Goal: Task Accomplishment & Management: Complete application form

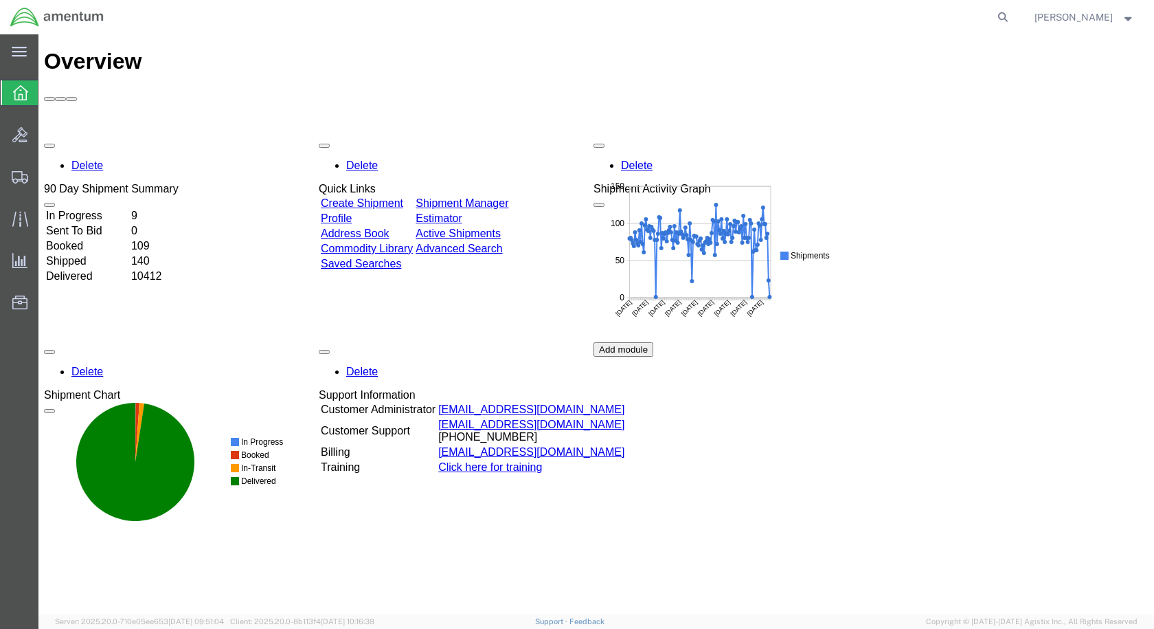
click at [1020, 233] on div "Delete 90 Day Shipment Summary In Progress 9 Sent To Bid 0 Booked 109 Shipped 1…" at bounding box center [596, 342] width 1105 height 412
click at [23, 131] on icon at bounding box center [19, 134] width 15 height 15
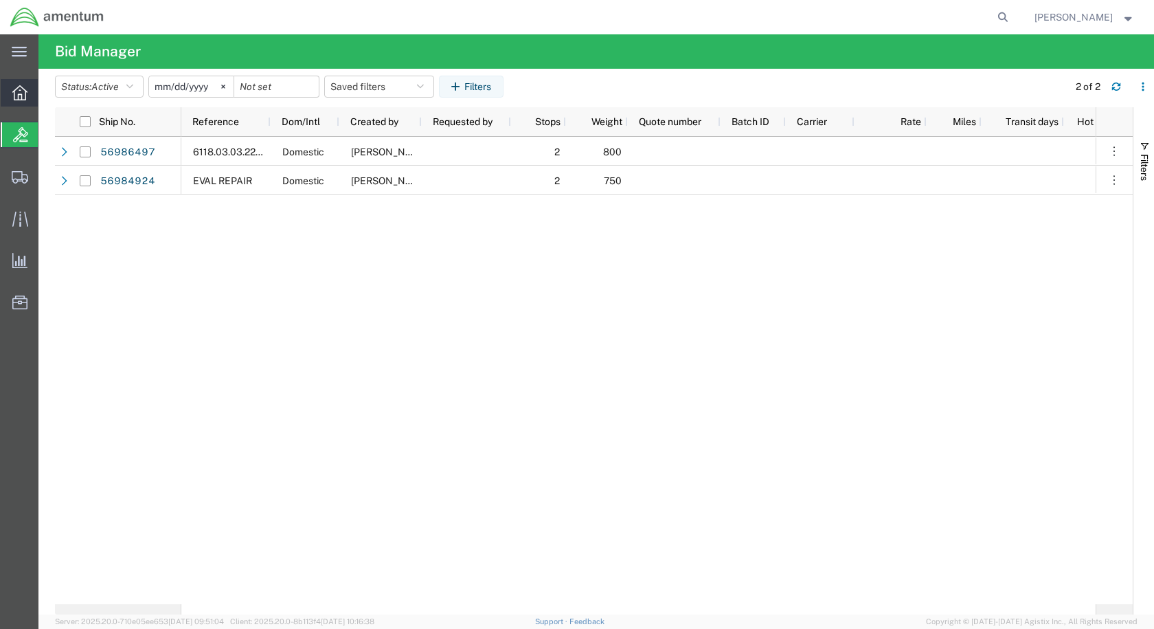
click at [14, 85] on icon at bounding box center [19, 92] width 15 height 15
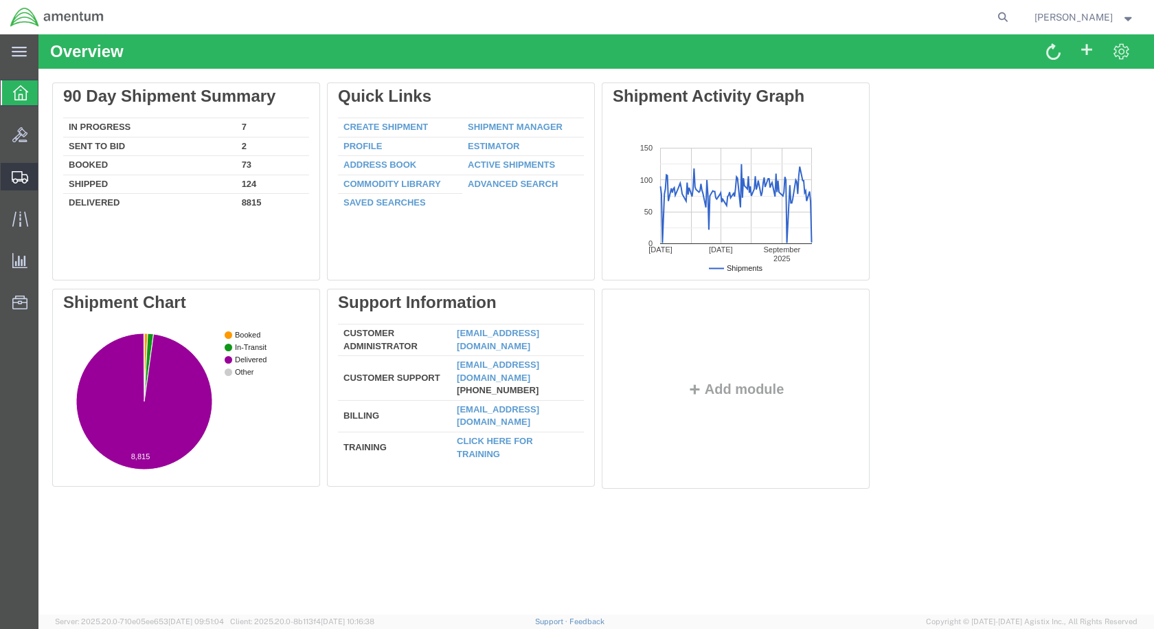
click at [0, 0] on span "Create Shipment" at bounding box center [0, 0] width 0 height 0
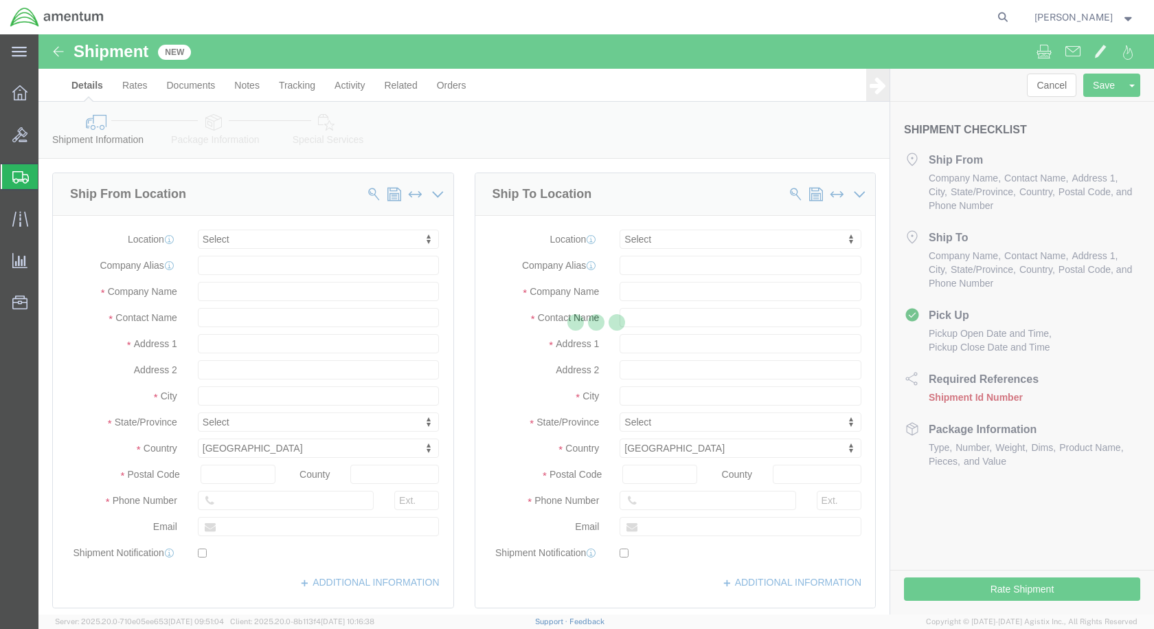
select select
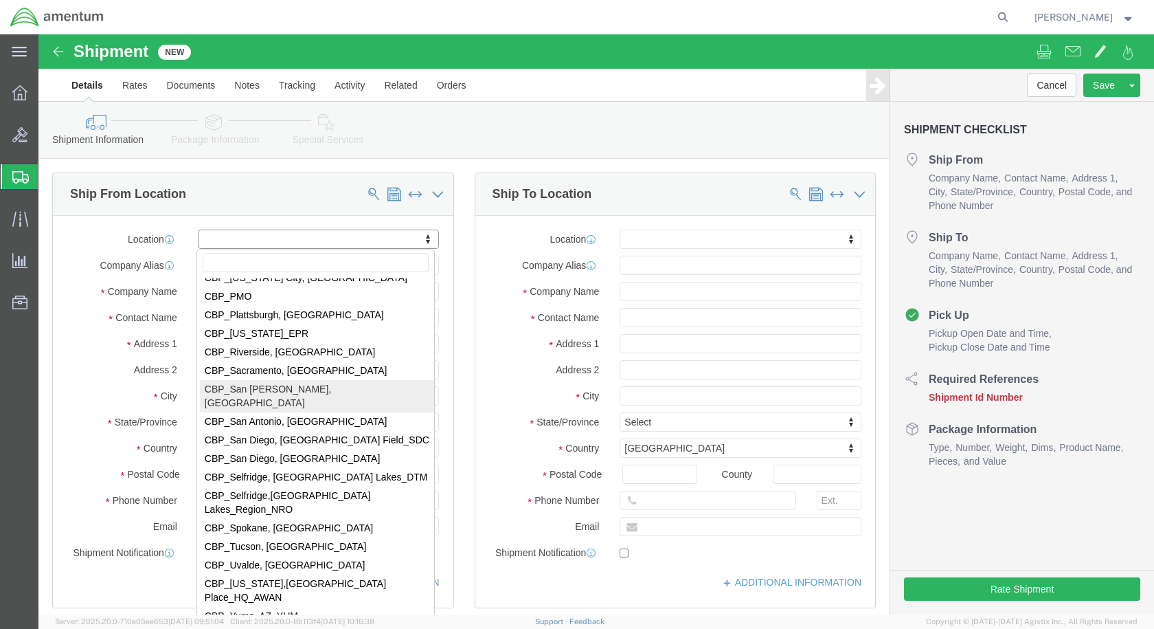
scroll to position [2954, 0]
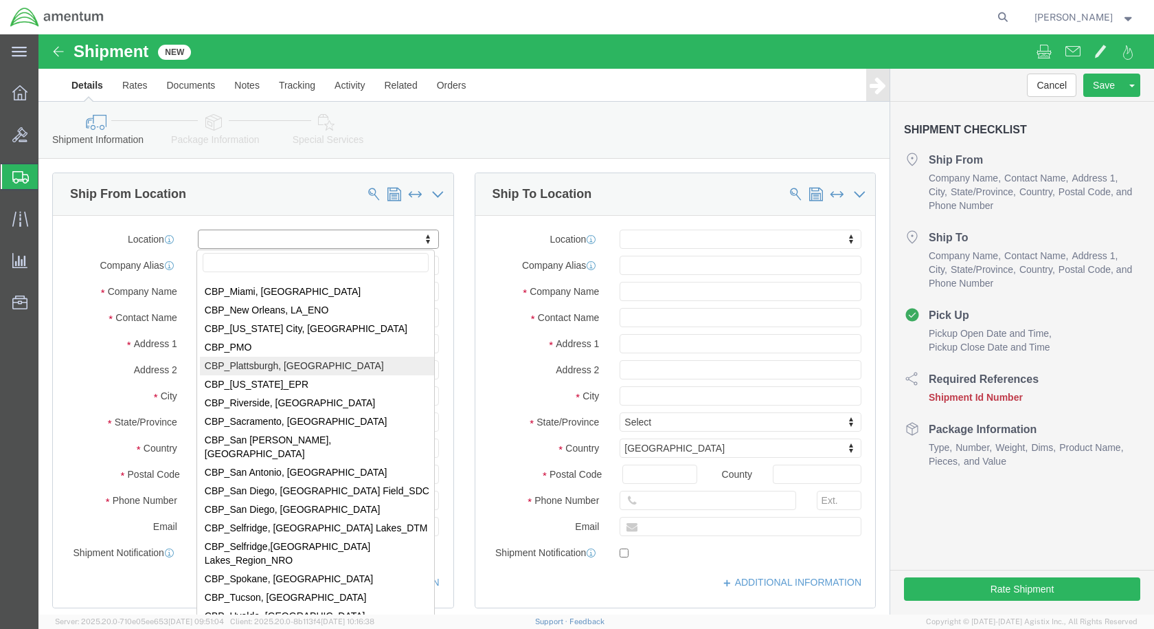
select select "49927"
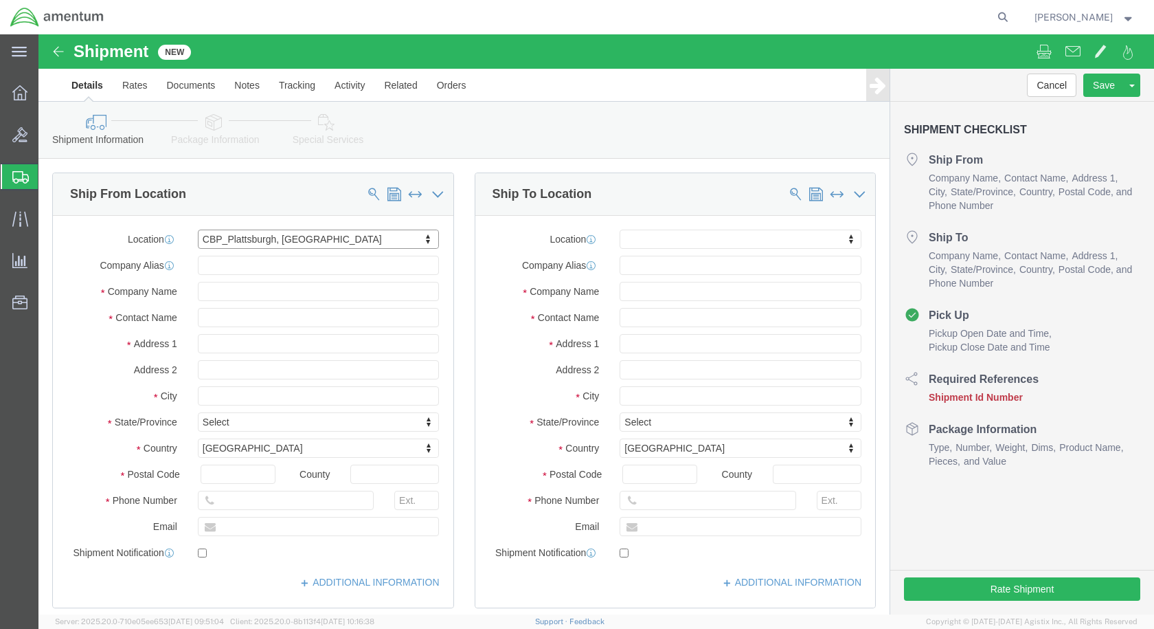
select select "NY"
click span
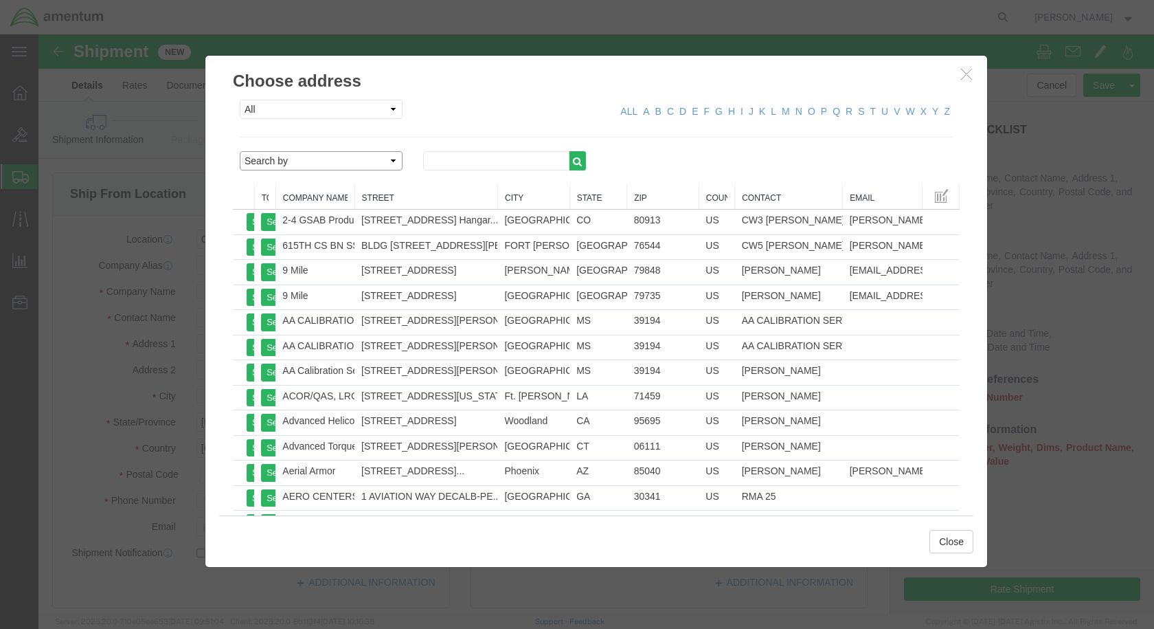
click select "Search by Address Book Name City Company Name Contact Name Country CustomerAlia…"
select select "companyName"
click select "Search by Address Book Name City Company Name Contact Name Country CustomerAlia…"
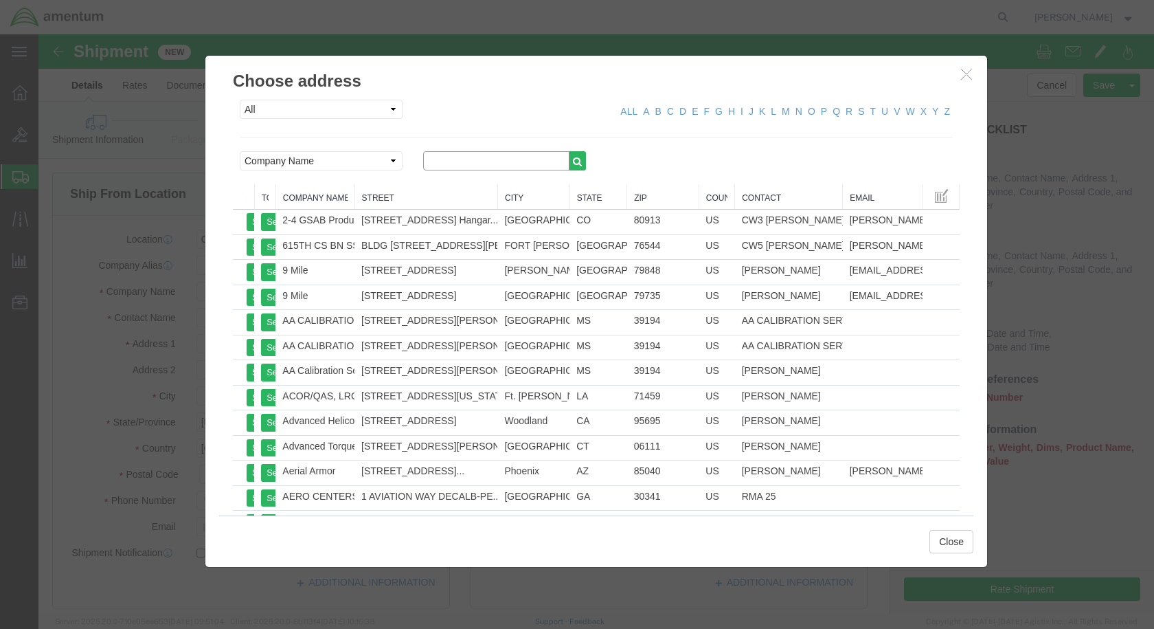
click input "text"
type input "honeywell"
click icon "button"
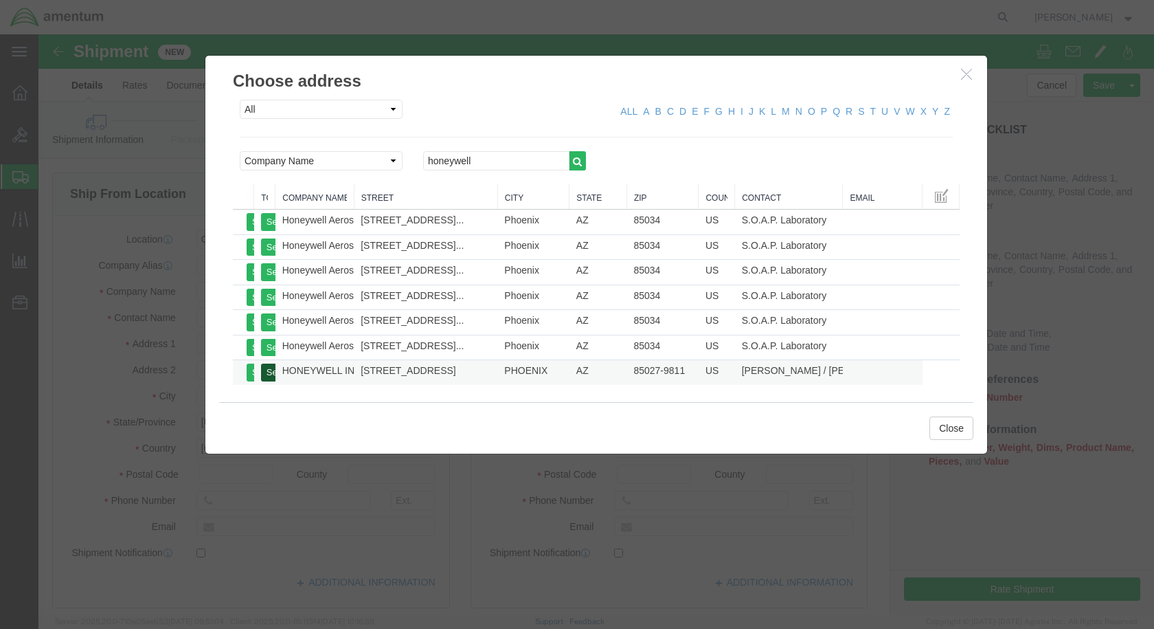
click button "Select"
select select "AZ"
click button "Close"
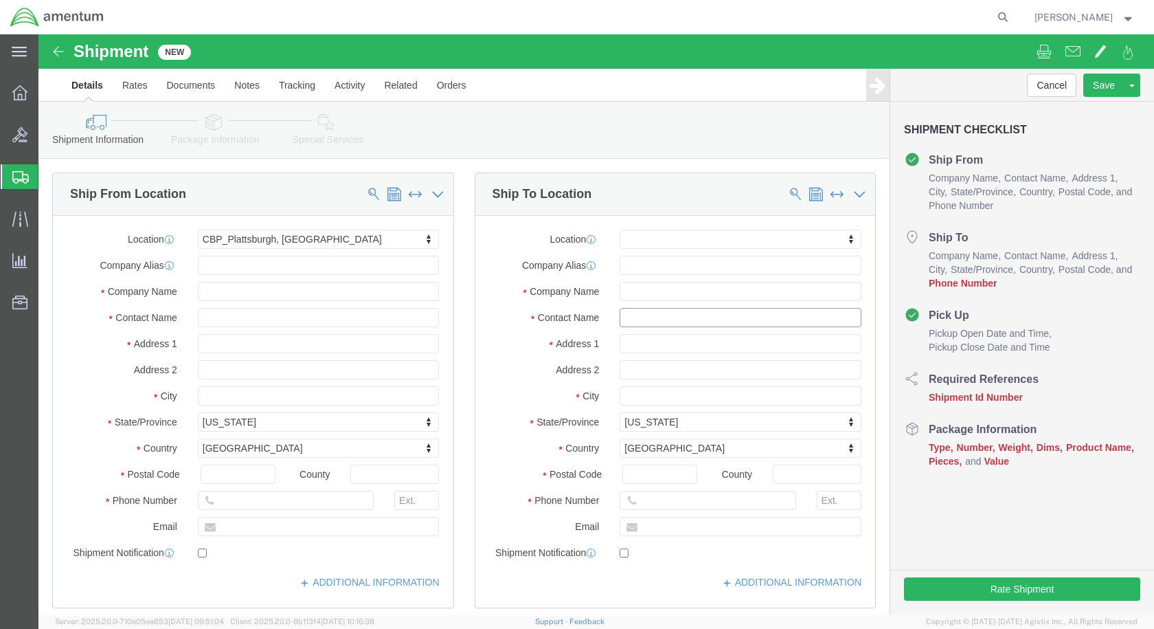
scroll to position [0, 8]
drag, startPoint x: 699, startPoint y: 287, endPoint x: 883, endPoint y: 289, distance: 184.1
click form "Shipment New Details Rates Documents Notes Tracking Activity Related Orders Can…"
click input "text"
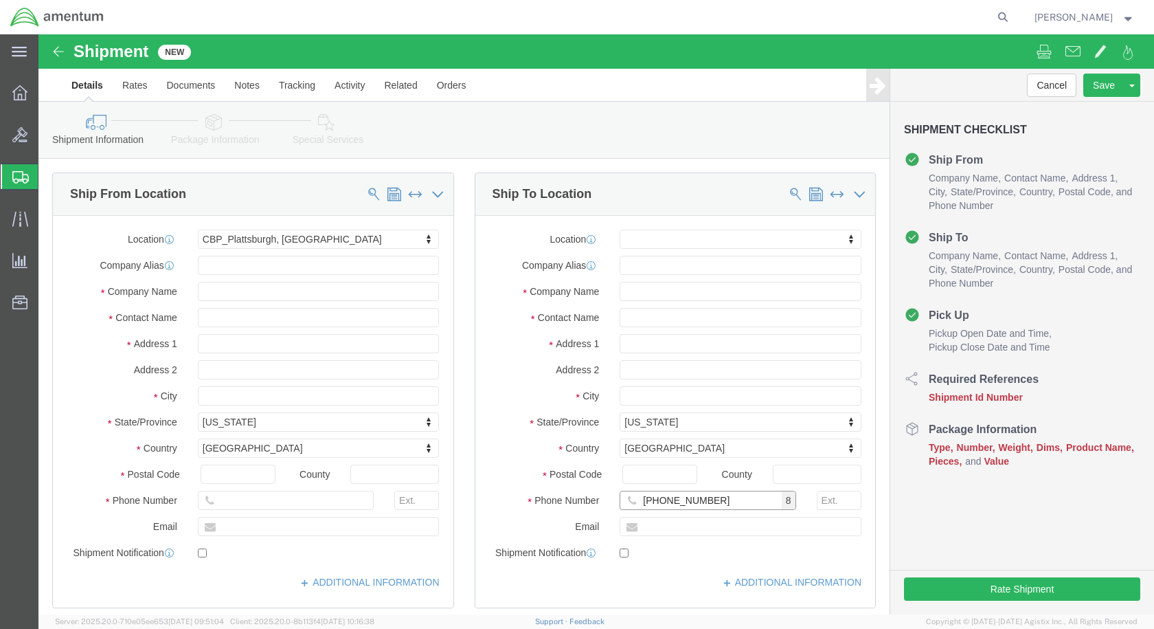
type input "[PHONE_NUMBER]"
click input "text"
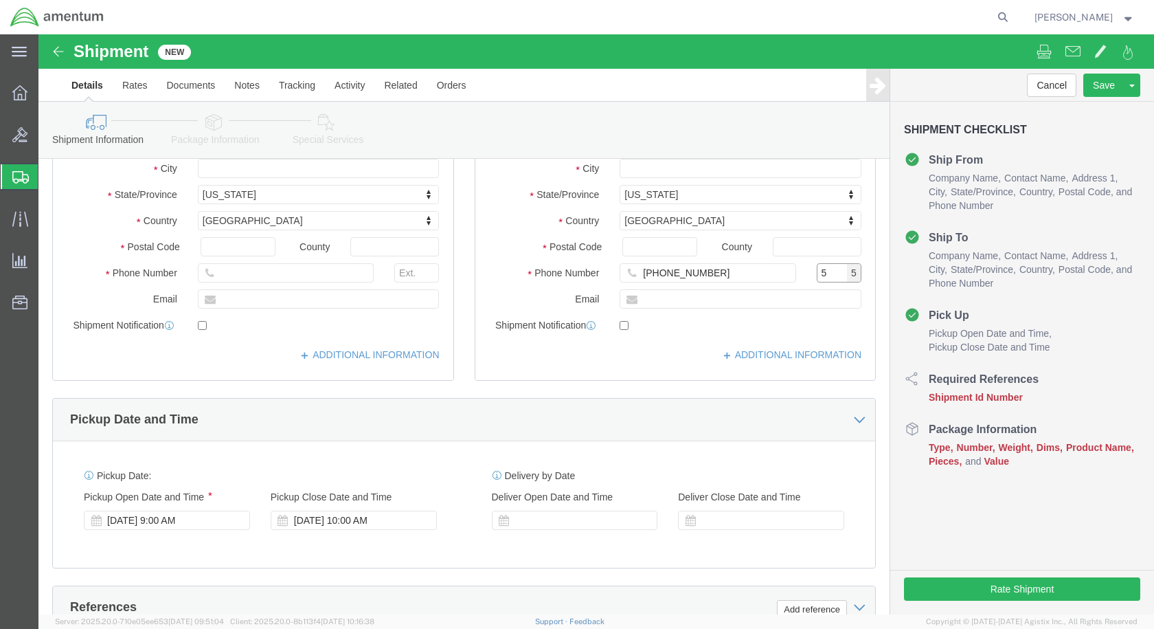
scroll to position [481, 0]
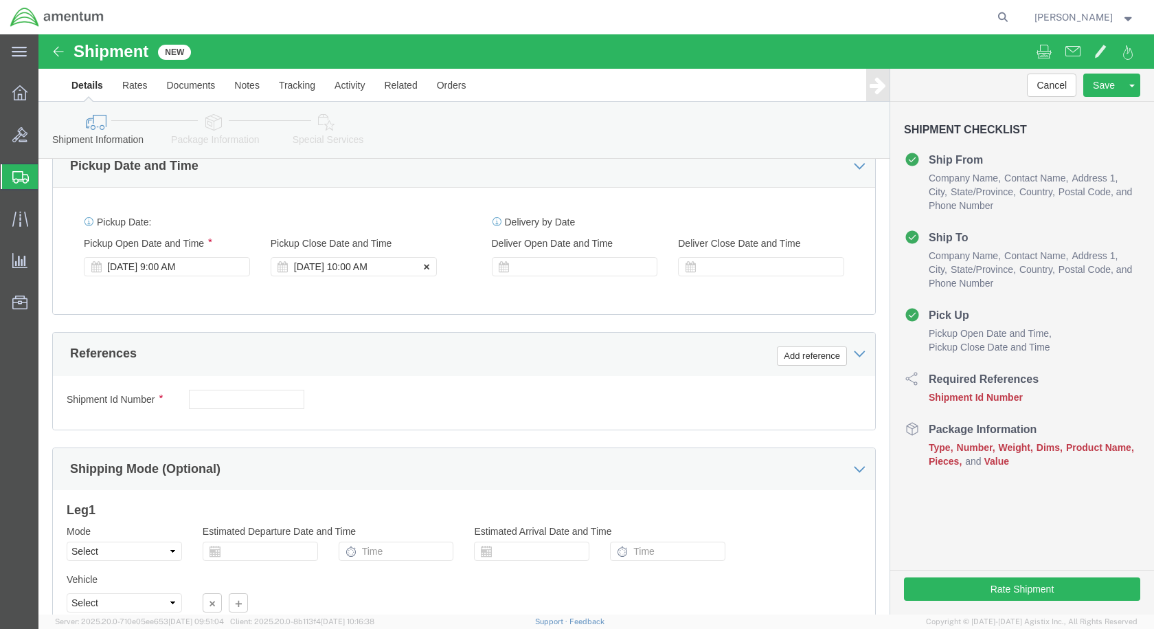
type input "5"
click div "[DATE] 10:00 AM"
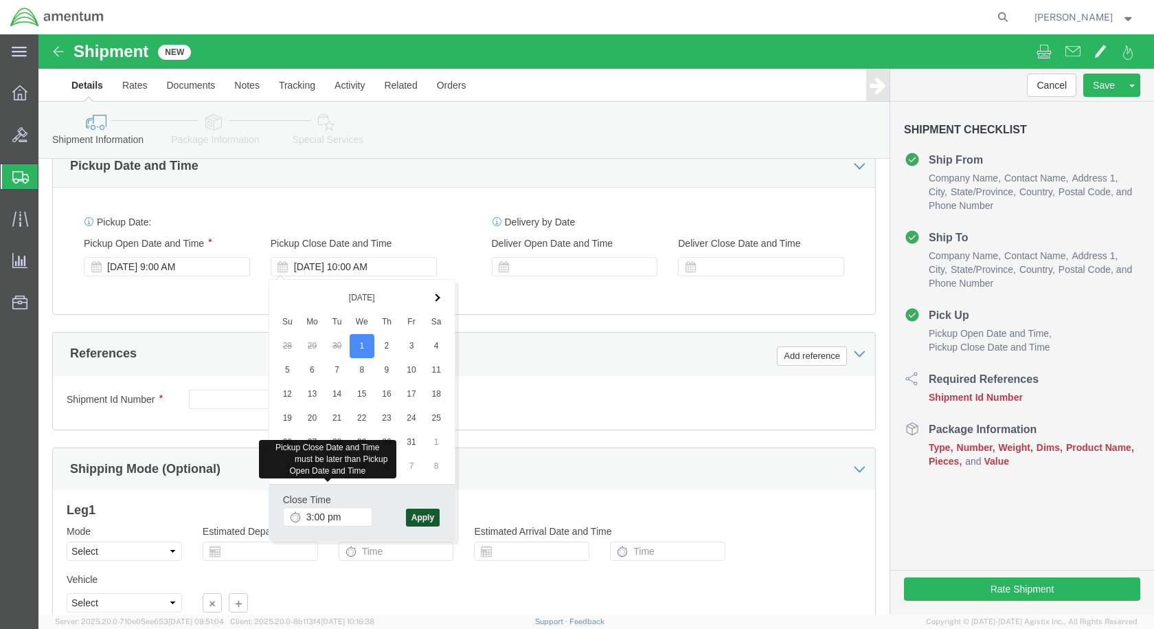
type input "3:00 PM"
click button "Apply"
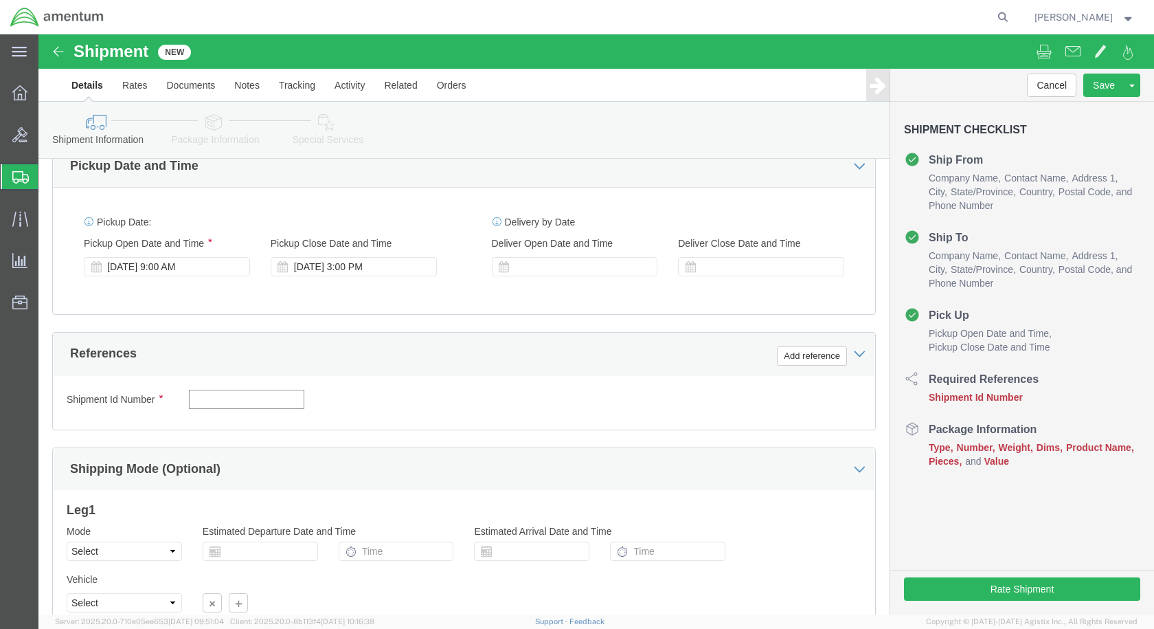
click input "text"
type input "NAVDATA"
click button "Add reference"
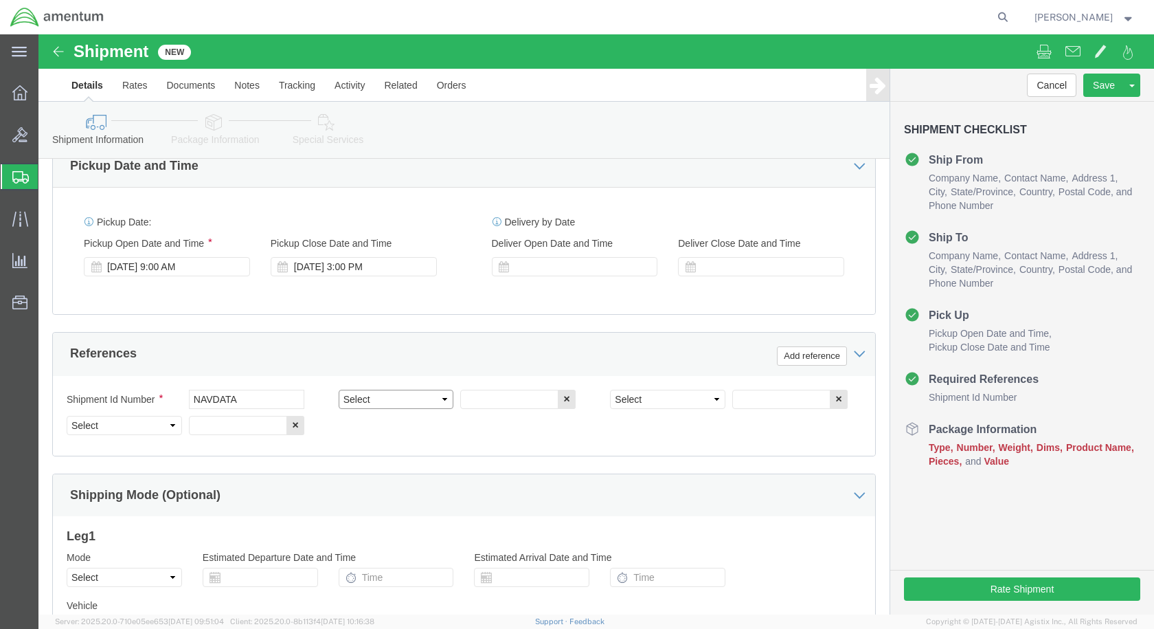
click select "Select Account Type Activity ID Airline Appointment Number ASN Batch Request # …"
select select "CUSTREF"
click select "Select Account Type Activity ID Airline Appointment Number ASN Batch Request # …"
click input "text"
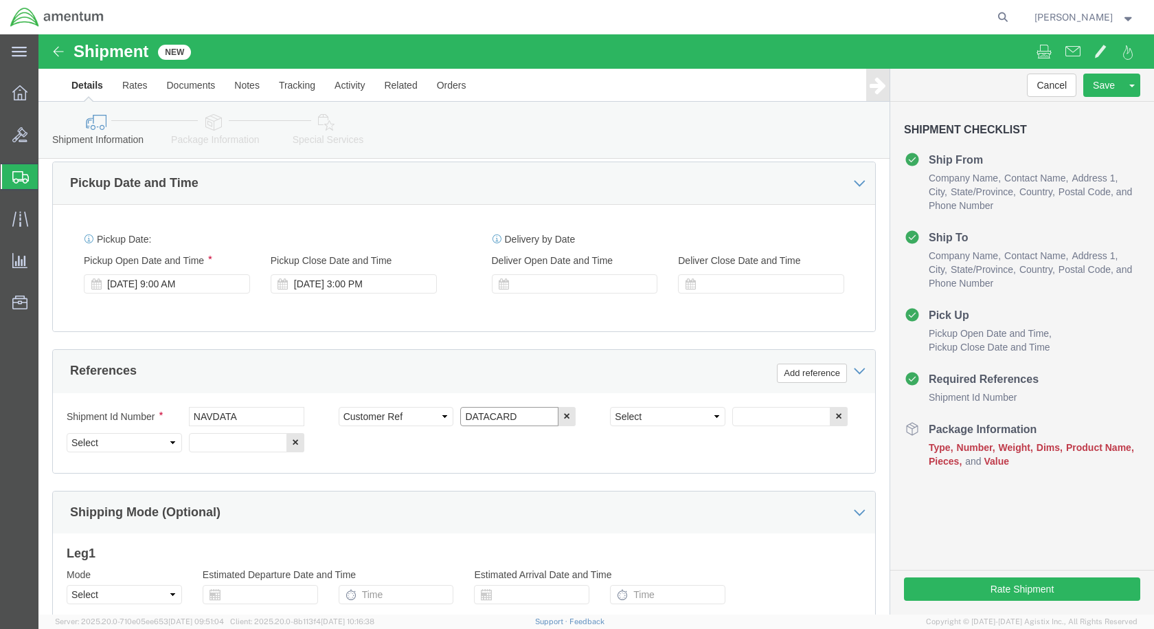
scroll to position [412, 0]
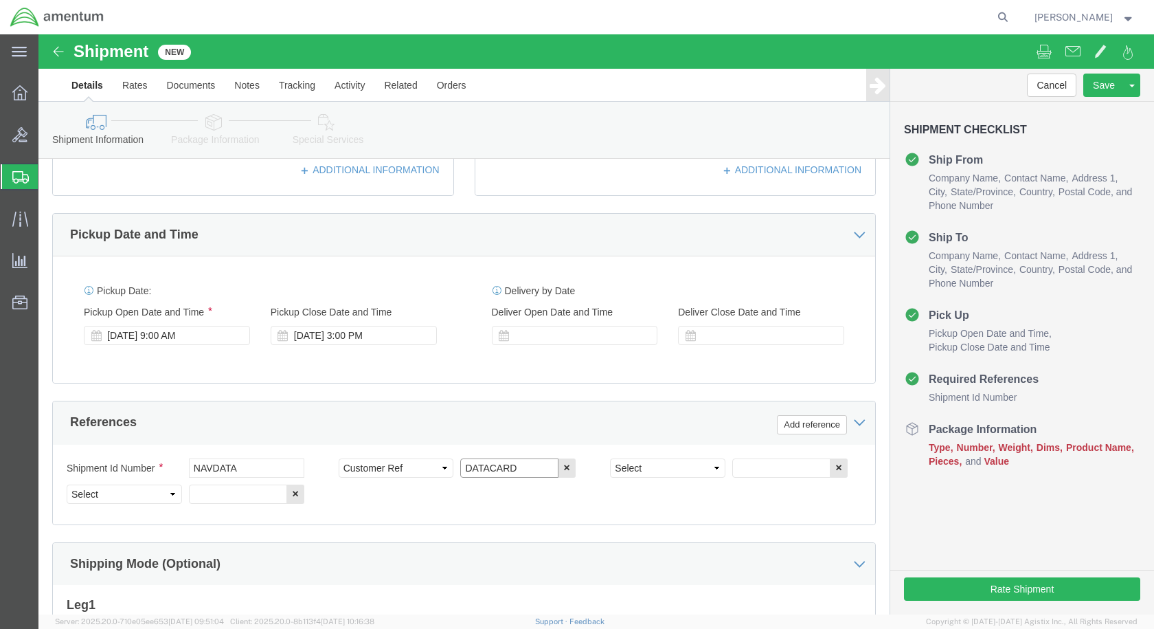
type input "DATACARD"
click select "Select Account Type Activity ID Airline Appointment Number ASN Batch Request # …"
select select "DEPT"
click select "Select Account Type Activity ID Airline Appointment Number ASN Batch Request # …"
click input "text"
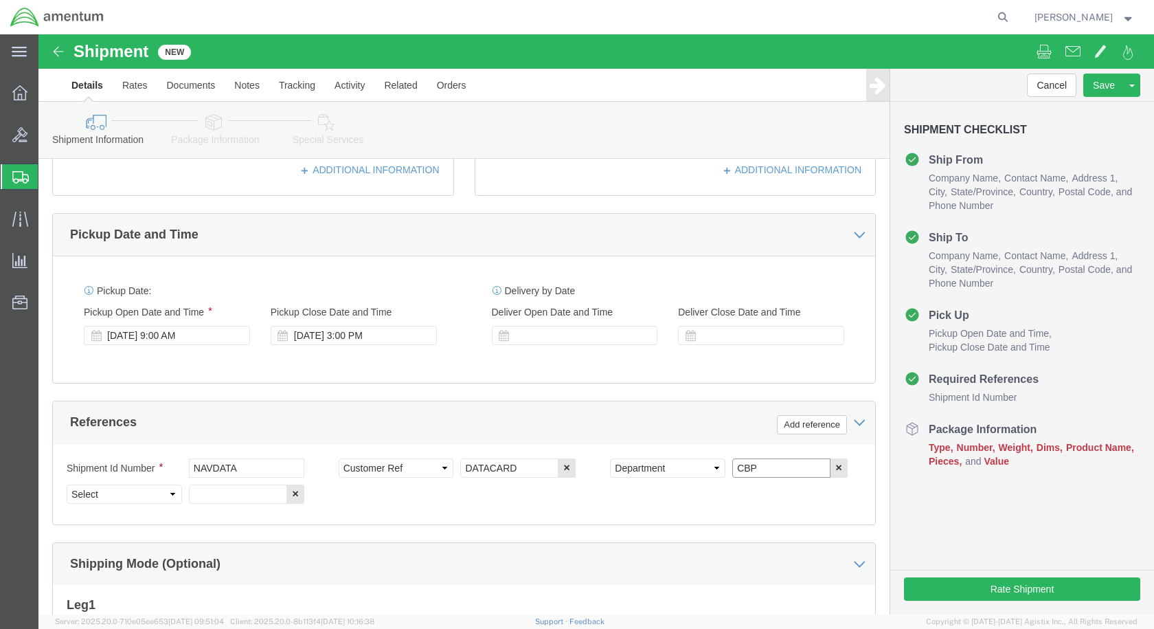
type input "CBP"
click select "Select Account Type Activity ID Airline Appointment Number ASN Batch Request # …"
select select "PROJNUM"
click select "Select Account Type Activity ID Airline Appointment Number ASN Batch Request # …"
click input "text"
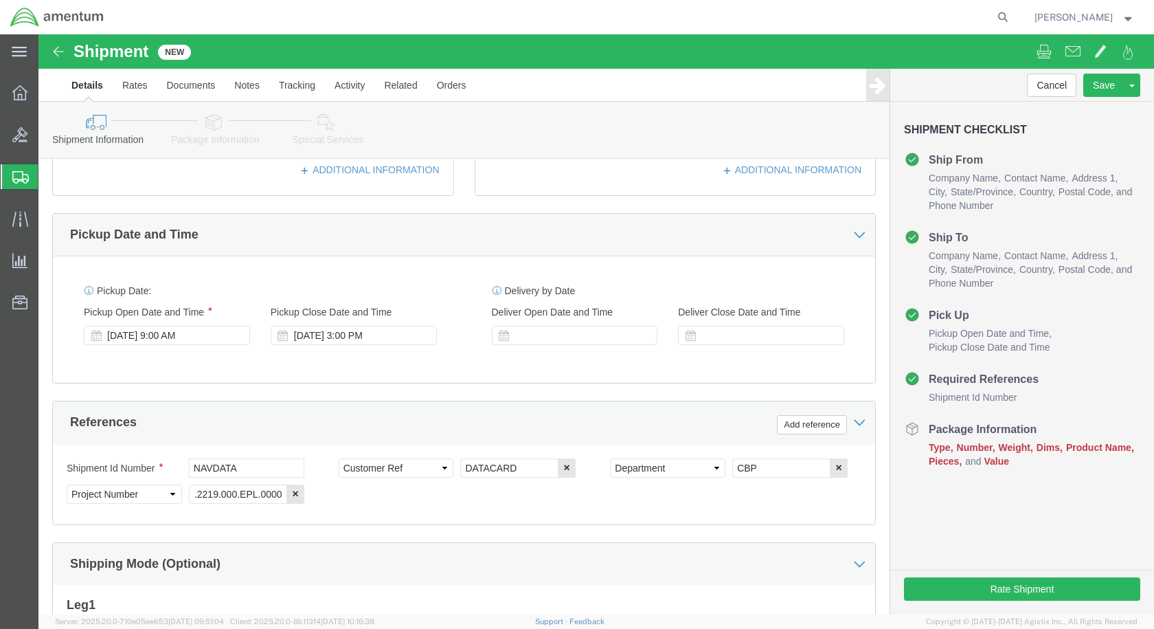
scroll to position [0, 0]
click input "6118.04.02.2219.000.EPL.0000"
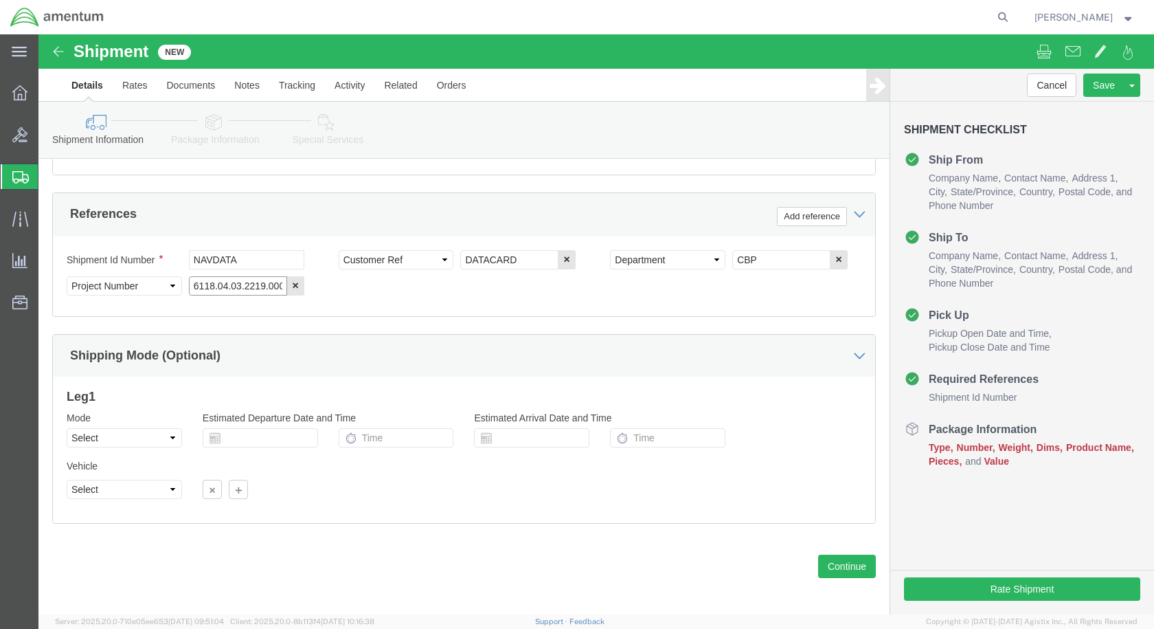
scroll to position [626, 0]
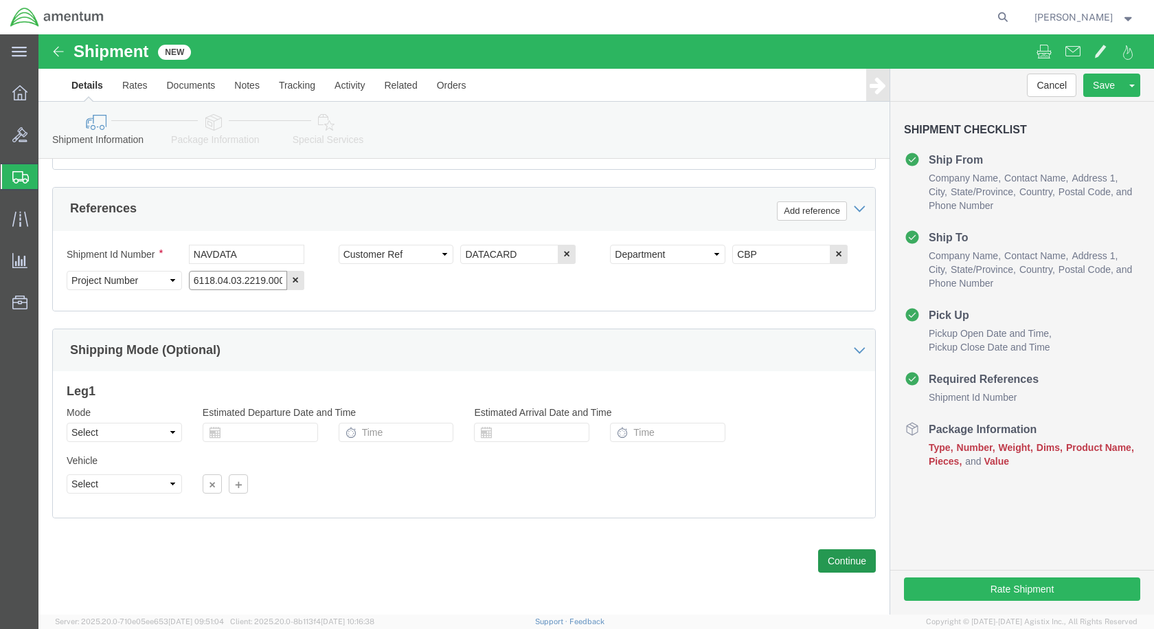
type input "6118.04.03.2219.000.EPL.0000"
click button "Continue"
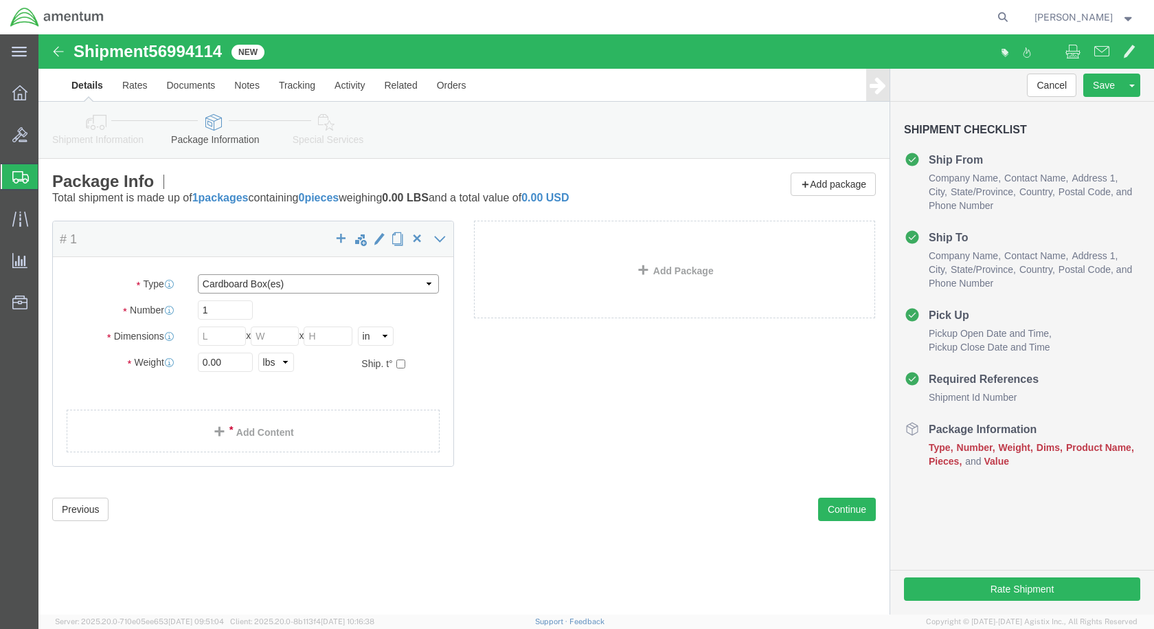
click select "Select BCK Boxes Bale(s) Basket(s) Bolt(s) Bottle(s) Buckets Bulk Bundle(s) Can…"
select select "PAK"
click select "Select BCK Boxes Bale(s) Basket(s) Bolt(s) Bottle(s) Buckets Bulk Bundle(s) Can…"
type input "10.25"
type input "12.75"
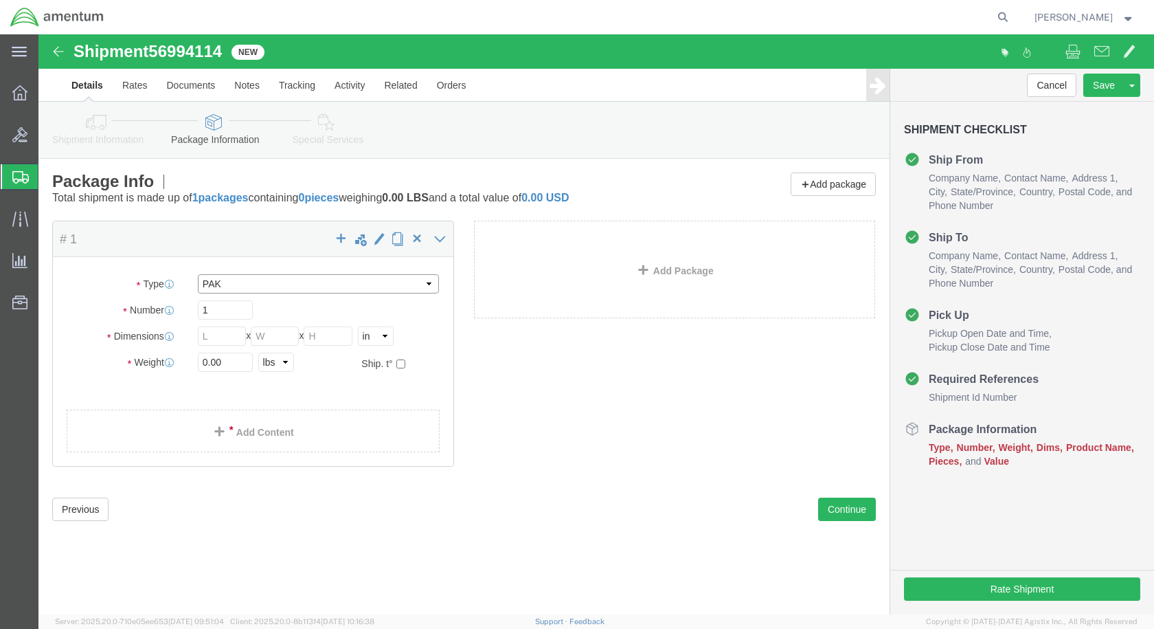
type input "1.00"
click input "0.00"
type input "0"
type input "1"
click link "Add Content"
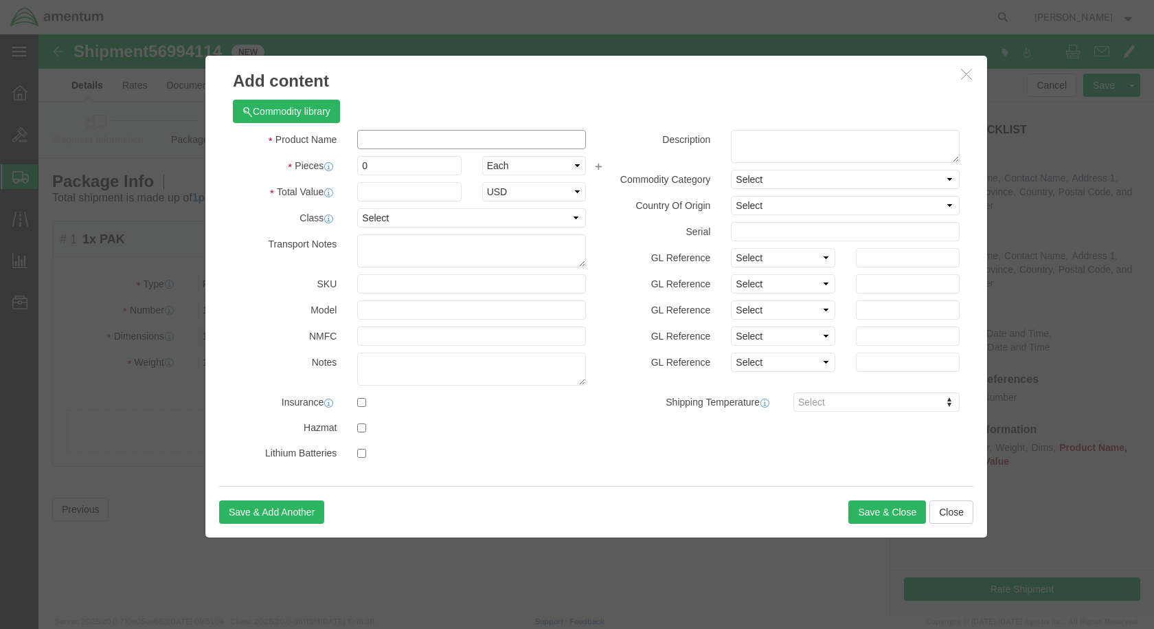
click input "text"
type input "d"
type input "DATA CARD"
drag, startPoint x: 338, startPoint y: 129, endPoint x: 311, endPoint y: 131, distance: 26.9
click div "0"
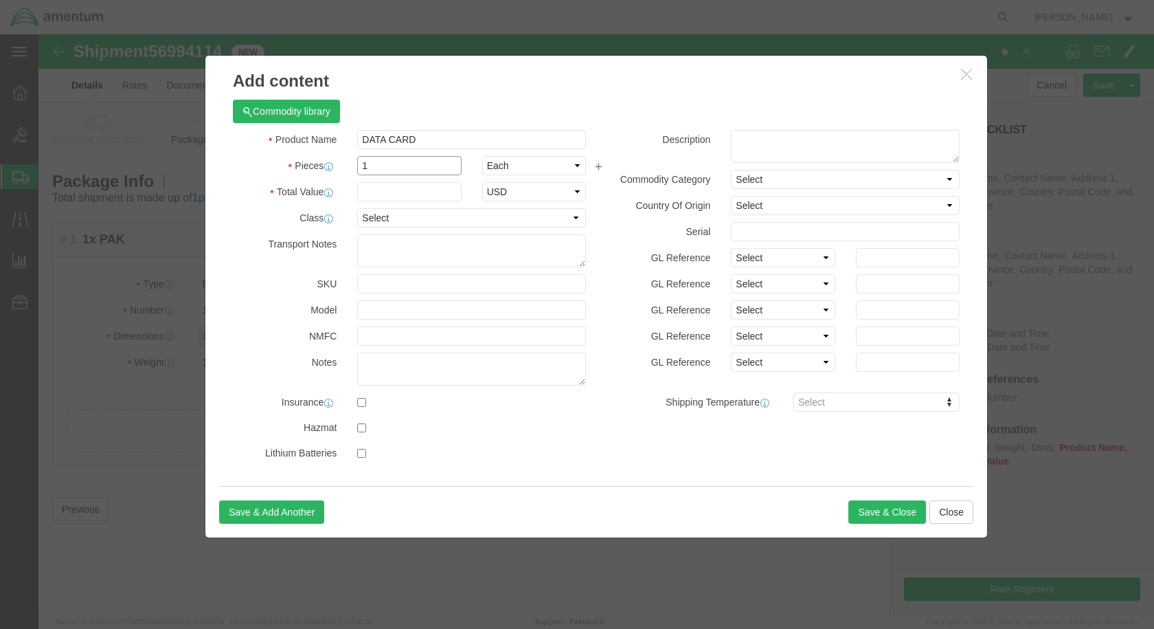
type input "1"
click input "text"
type input "100"
click button "Save & Close"
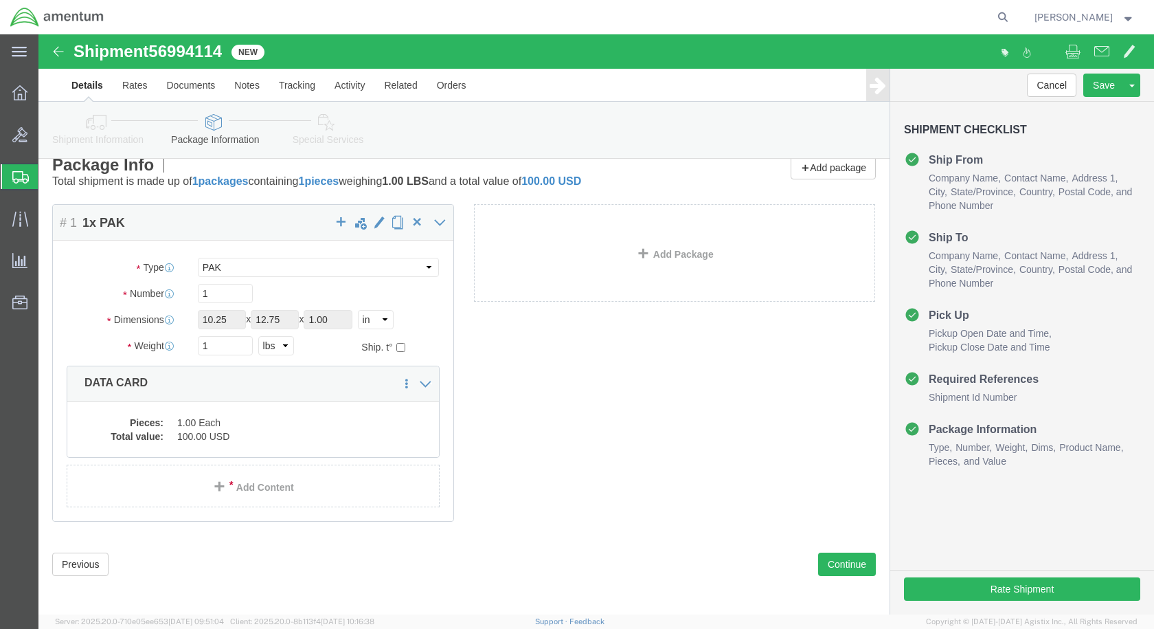
scroll to position [20, 0]
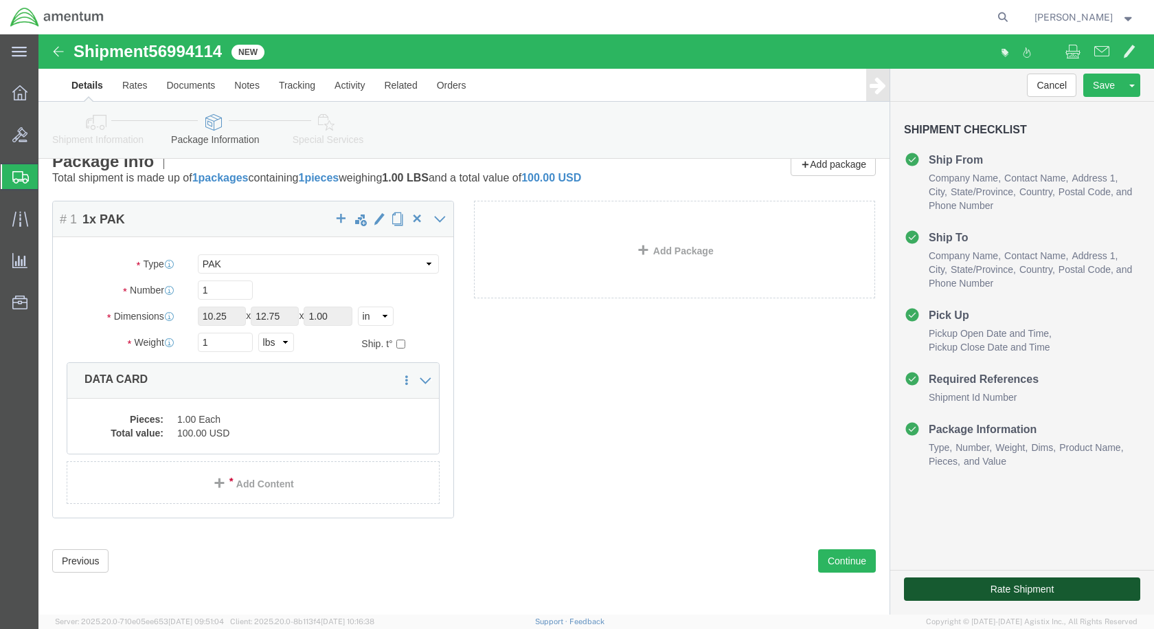
click button "Rate Shipment"
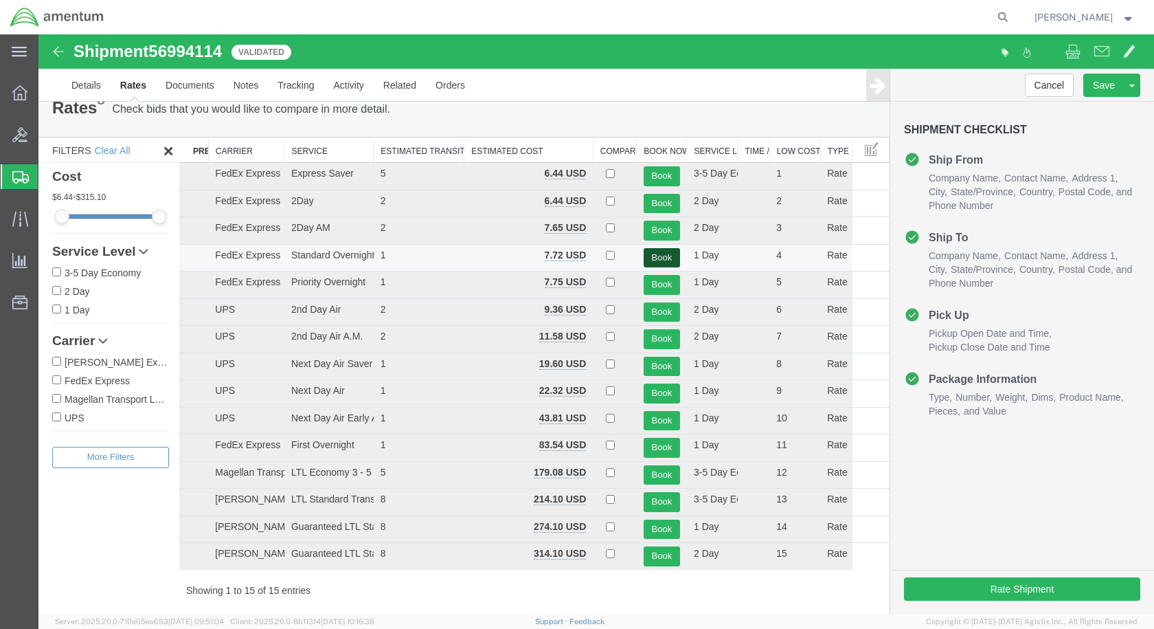
click at [649, 254] on button "Book" at bounding box center [662, 258] width 36 height 20
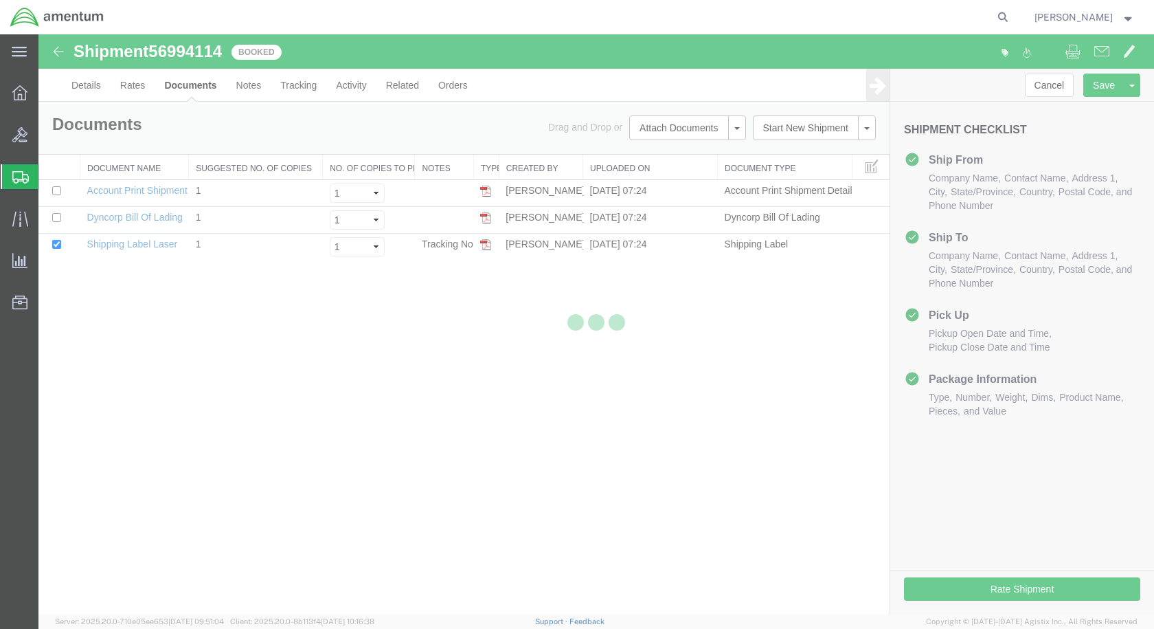
scroll to position [0, 0]
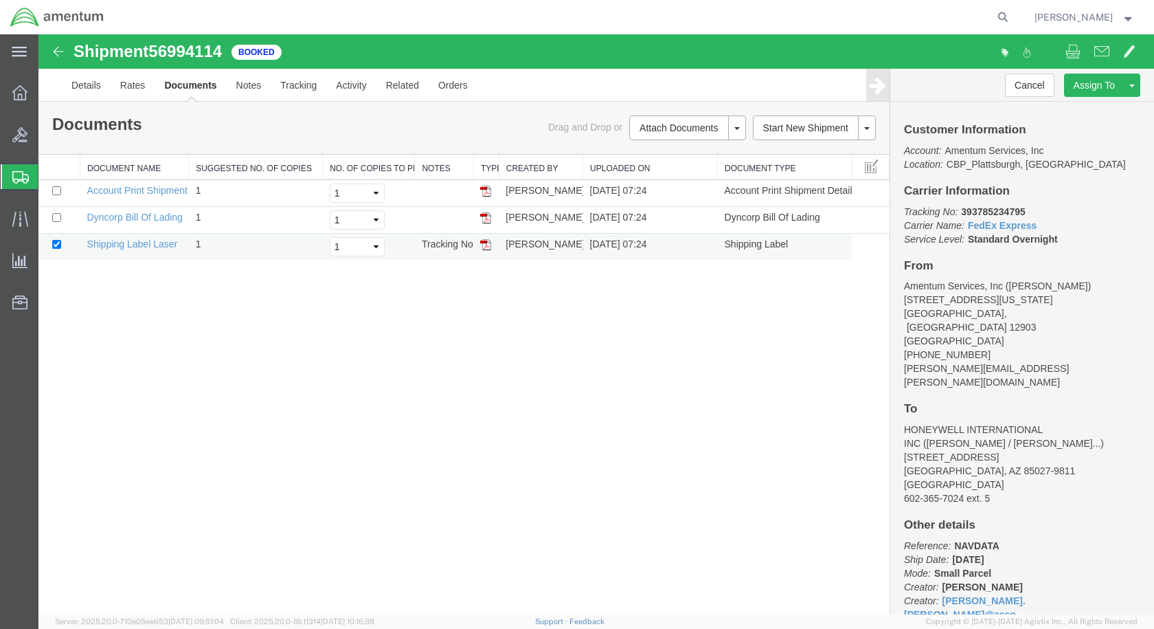
click at [486, 247] on img at bounding box center [485, 244] width 11 height 11
click at [87, 86] on link "Details" at bounding box center [86, 85] width 49 height 33
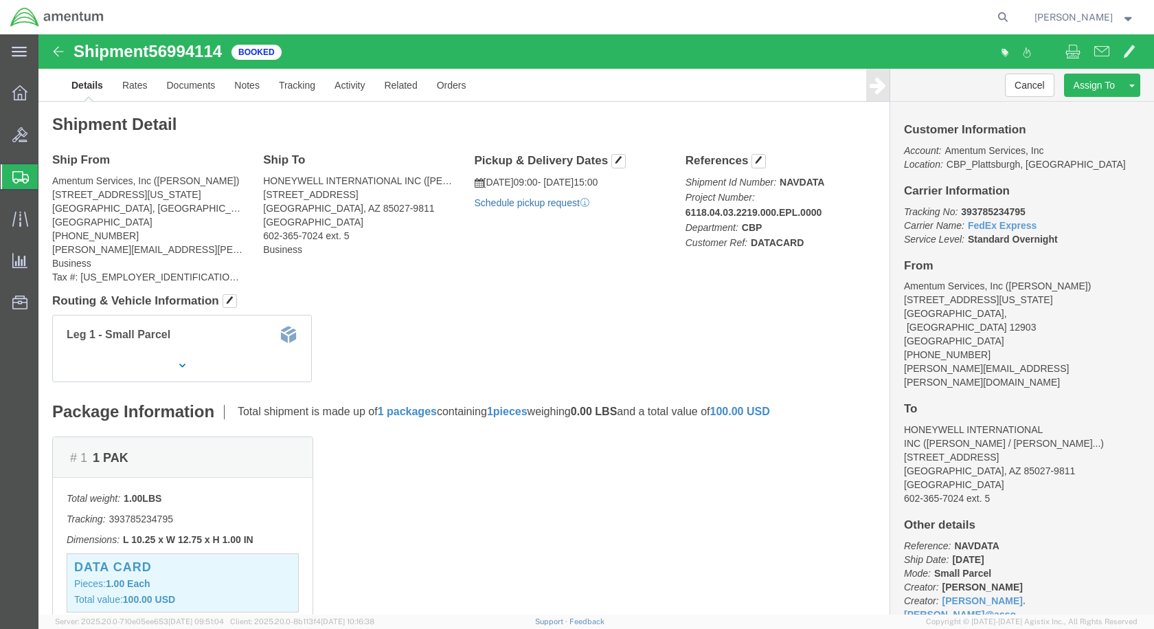
click link "Schedule pickup request"
